Goal: Task Accomplishment & Management: Use online tool/utility

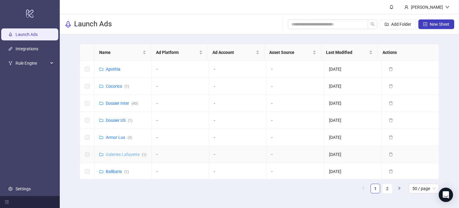
click at [120, 157] on link "Galeries Lafayette ( 1 )" at bounding box center [126, 154] width 41 height 5
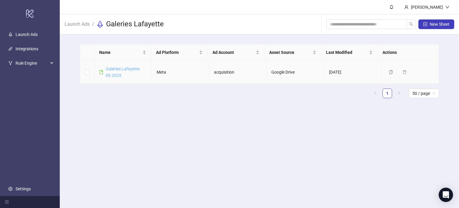
click at [109, 69] on link "Galeries Lafayette 09.2025" at bounding box center [123, 71] width 34 height 11
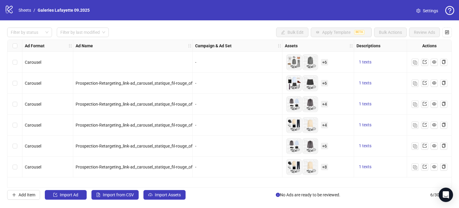
click at [433, 11] on span "Settings" at bounding box center [430, 10] width 15 height 7
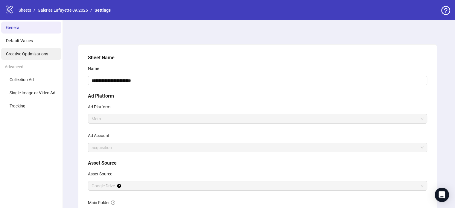
click at [35, 54] on span "Creative Optimizations" at bounding box center [27, 53] width 42 height 5
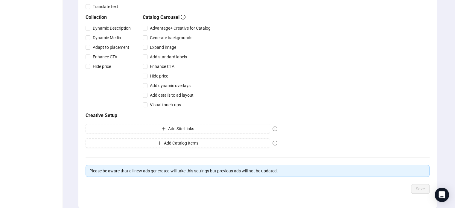
scroll to position [202, 0]
click at [93, 117] on h5 "Creative Setup" at bounding box center [181, 114] width 192 height 7
click at [182, 144] on span "Add Catalog Items" at bounding box center [181, 142] width 34 height 5
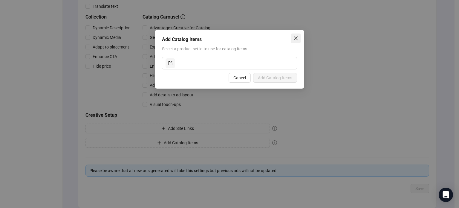
click at [298, 41] on button "Close" at bounding box center [296, 38] width 10 height 10
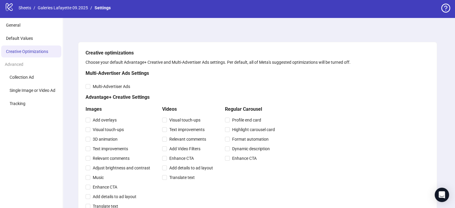
scroll to position [2, 0]
click at [55, 8] on link "Galeries Lafayette 09.2025" at bounding box center [62, 7] width 53 height 7
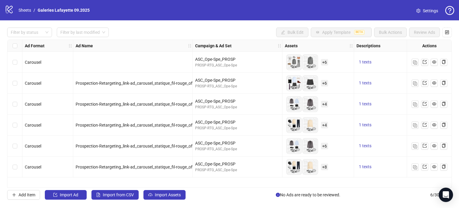
click at [424, 8] on span "Settings" at bounding box center [430, 10] width 15 height 7
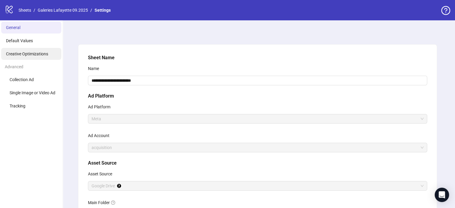
click at [30, 55] on span "Creative Optimizations" at bounding box center [27, 53] width 42 height 5
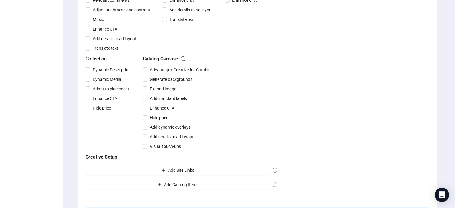
scroll to position [161, 0]
click at [193, 182] on span "Add Catalog Items" at bounding box center [181, 183] width 34 height 5
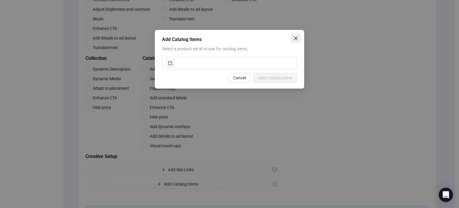
click at [297, 39] on icon "close" at bounding box center [296, 38] width 5 height 5
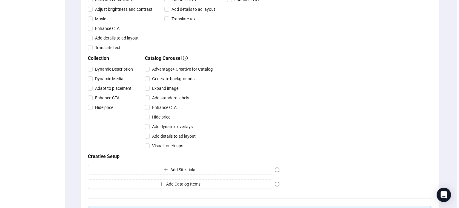
scroll to position [0, 0]
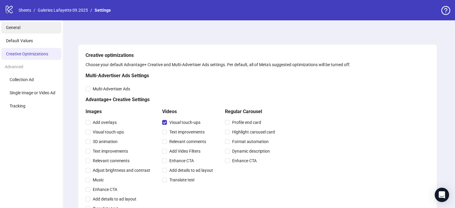
click at [32, 29] on li "General" at bounding box center [31, 28] width 60 height 12
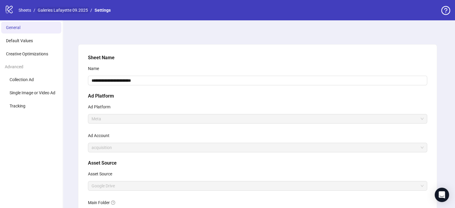
click at [70, 8] on link "Galeries Lafayette 09.2025" at bounding box center [62, 10] width 53 height 7
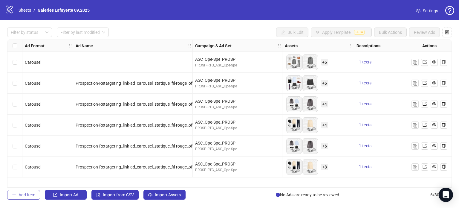
click at [28, 195] on span "Add Item" at bounding box center [27, 194] width 17 height 5
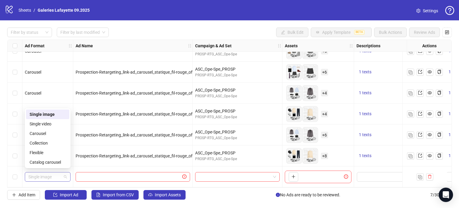
click at [41, 178] on span "Single image" at bounding box center [47, 176] width 39 height 9
click at [48, 145] on div "Collection" at bounding box center [48, 143] width 36 height 7
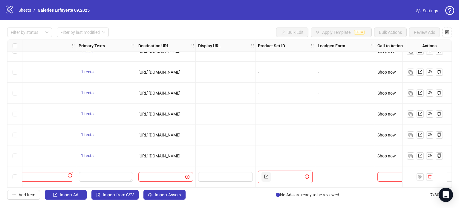
scroll to position [13, 460]
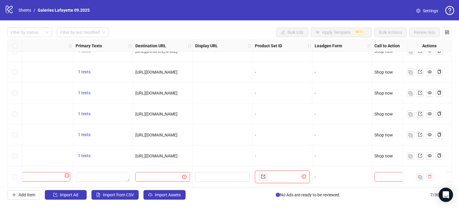
click at [272, 172] on input "text" at bounding box center [284, 177] width 31 height 10
